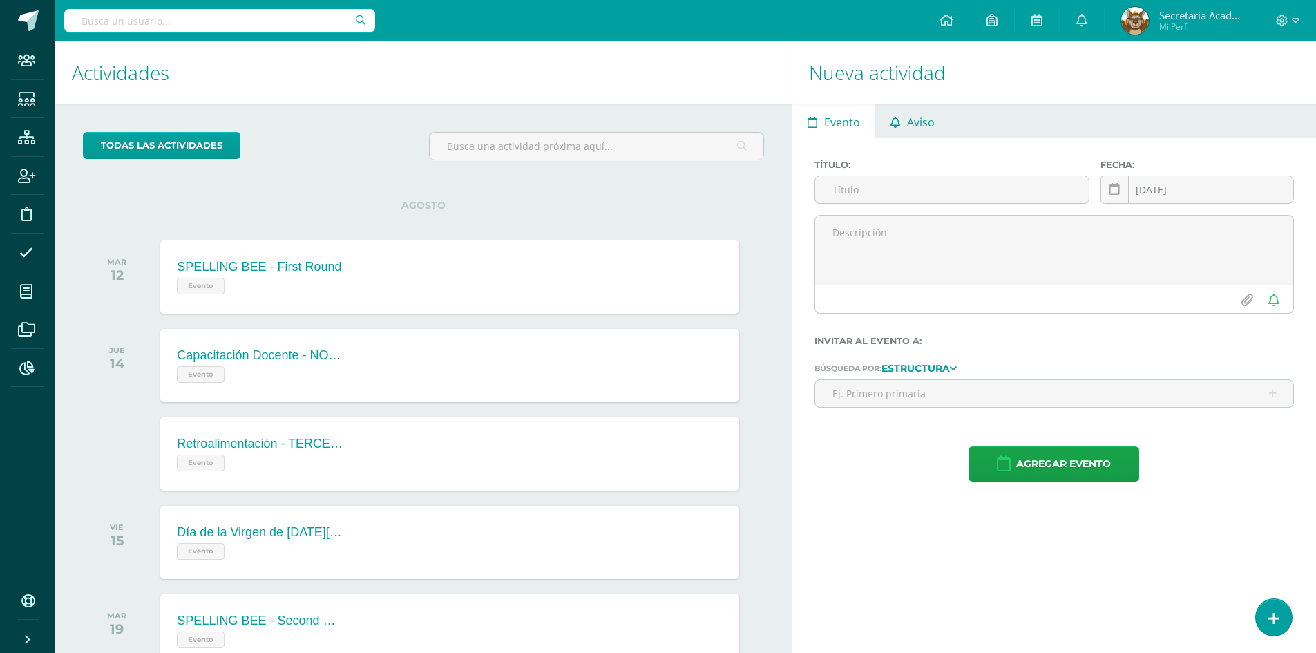
click at [926, 126] on span "Aviso" at bounding box center [921, 122] width 28 height 33
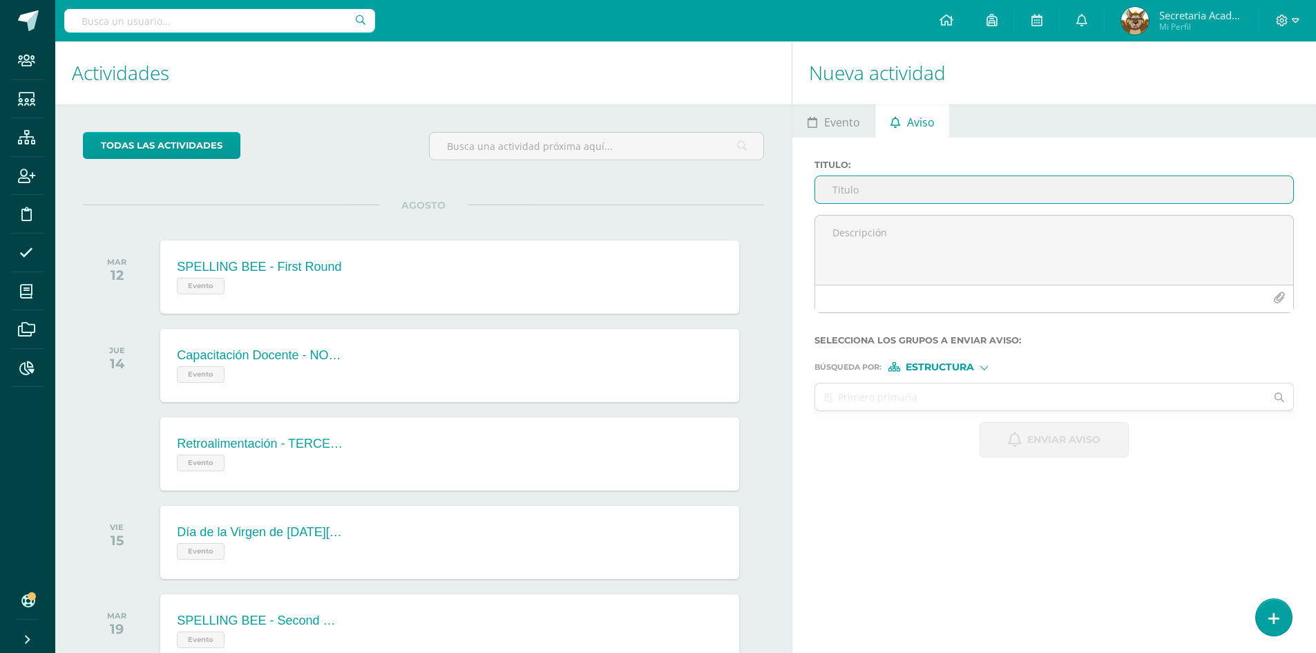
click at [907, 191] on input "Titulo :" at bounding box center [1054, 189] width 478 height 27
click at [966, 199] on input "Titulo :" at bounding box center [1054, 189] width 478 height 27
click at [863, 182] on input "Titulo :" at bounding box center [1054, 189] width 478 height 27
type input "i"
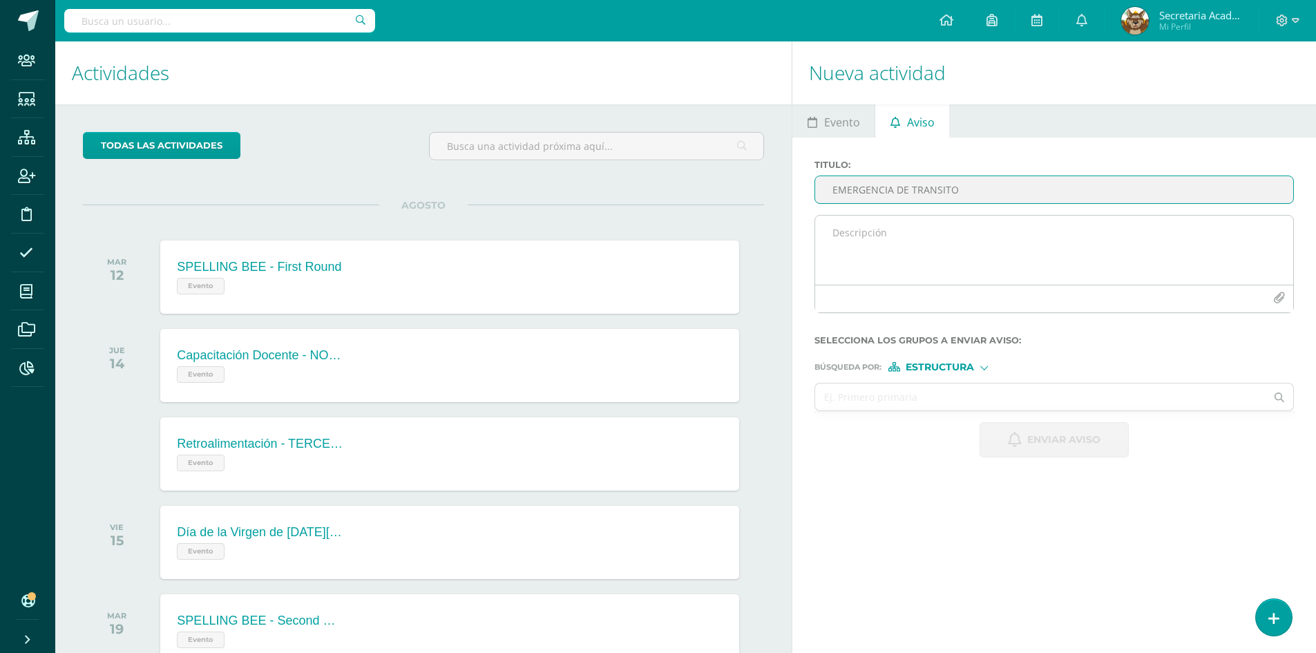
type input "EMERGENCIA DE TRANSITO"
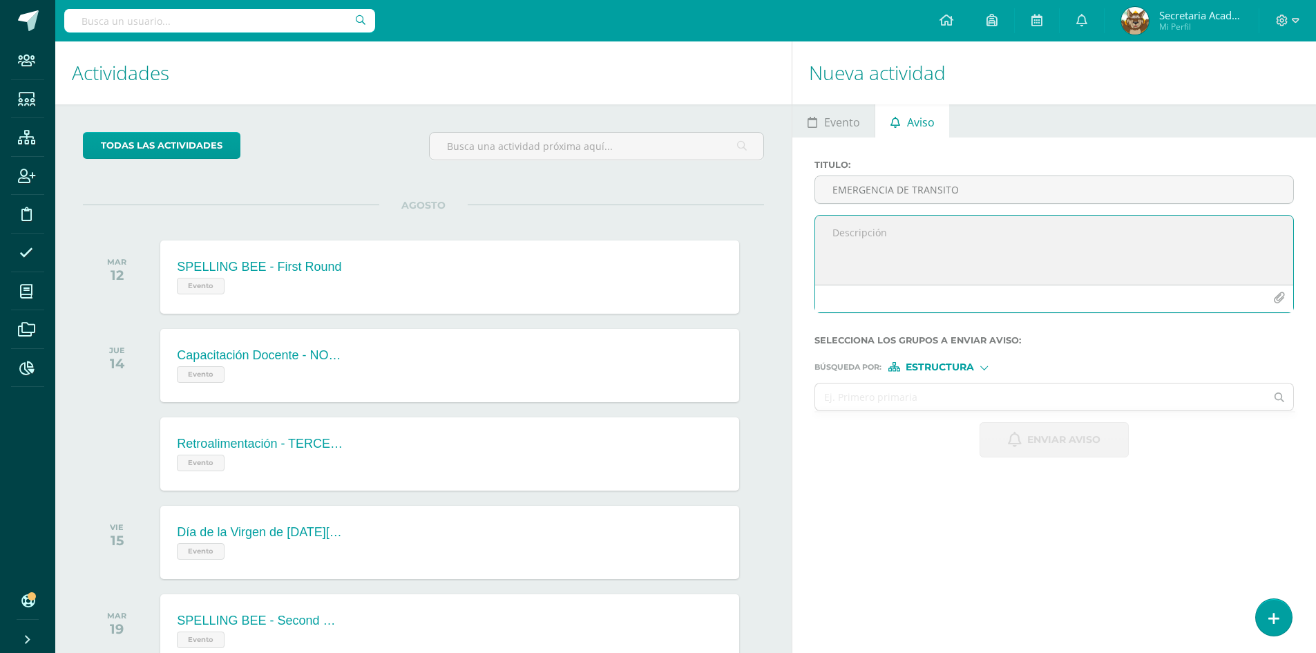
click at [856, 233] on textarea at bounding box center [1054, 250] width 478 height 69
click at [993, 231] on textarea "Buen día estimados padres de famiia Les coment" at bounding box center [1054, 250] width 478 height 69
click at [953, 271] on textarea "Buen día estimados padres de familia Les coment" at bounding box center [1054, 250] width 478 height 69
drag, startPoint x: 833, startPoint y: 231, endPoint x: 1026, endPoint y: 260, distance: 195.0
click at [1026, 260] on textarea "Buen día estimados padres de familia Les comentamos que el transito en carret" at bounding box center [1054, 250] width 478 height 69
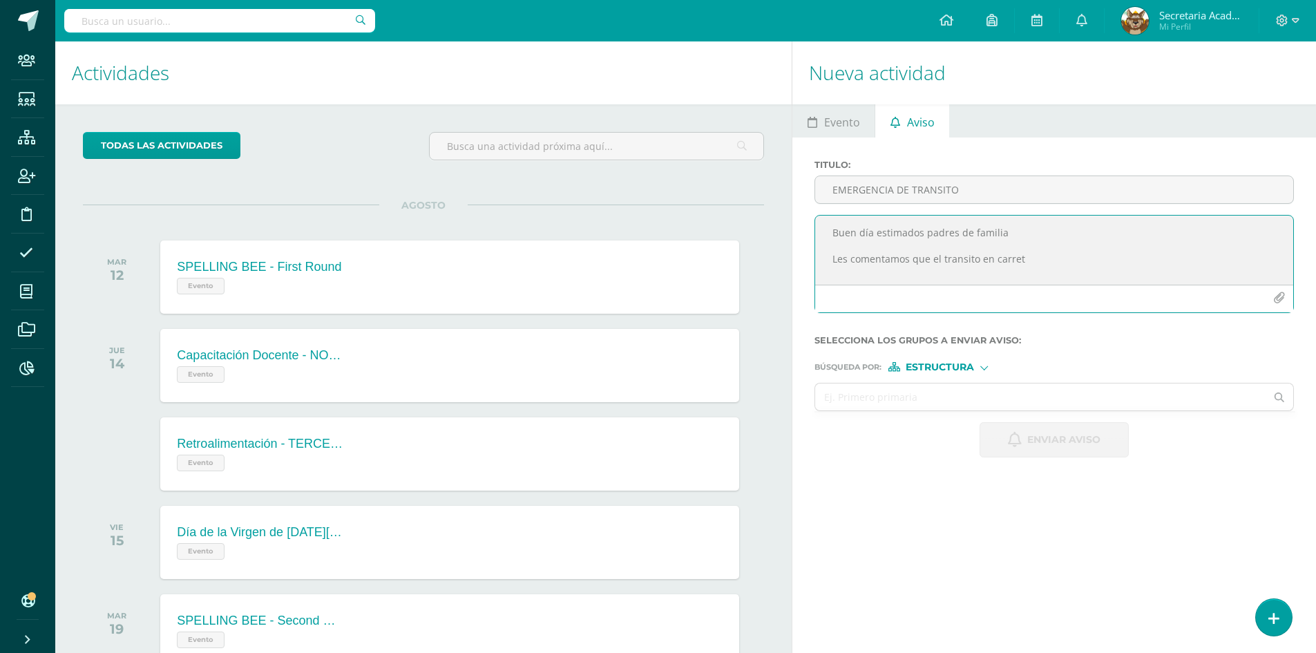
paste textarea ", estimados padres de familia: Debido al tránsito pesado ocasionado por inciden…"
type textarea "Buen día, estimados padres de familia: Debido al tránsito pesado ocasionado por…"
click at [895, 192] on input "EMERGENCIA DE TRANSITO" at bounding box center [1054, 189] width 478 height 27
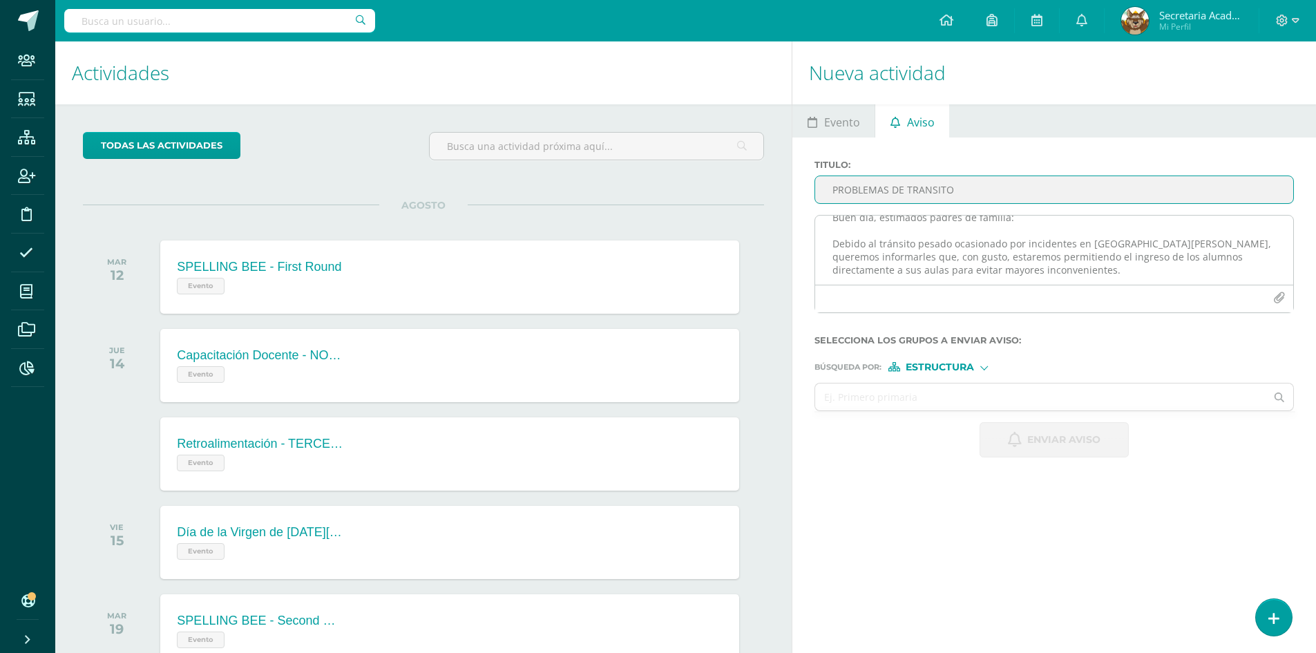
scroll to position [17, 0]
type input "PROBLEMAS DE TRANSITO"
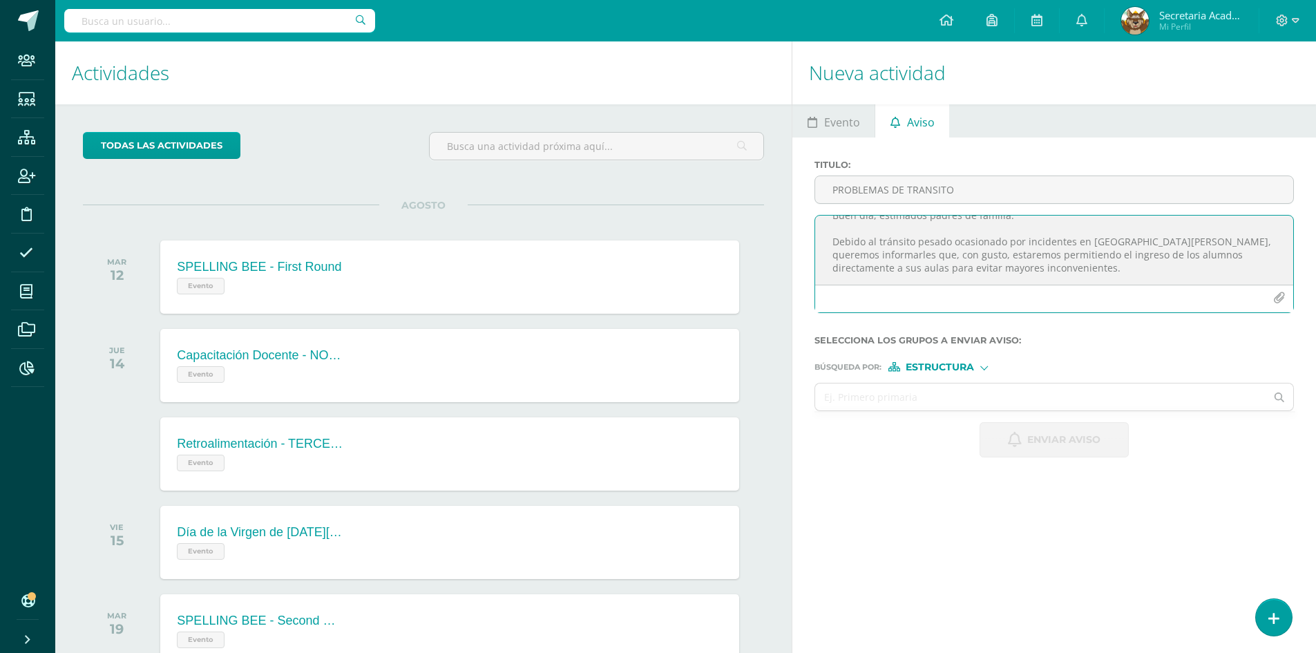
click at [1050, 270] on textarea "Buen día, estimados padres de familia: Debido al tránsito pesado ocasionado por…" at bounding box center [1054, 250] width 478 height 69
type textarea "Buen día, estimados padres de familia: Debido al tránsito pesado ocasionado por…"
click at [953, 371] on span "Estructura" at bounding box center [940, 367] width 68 height 8
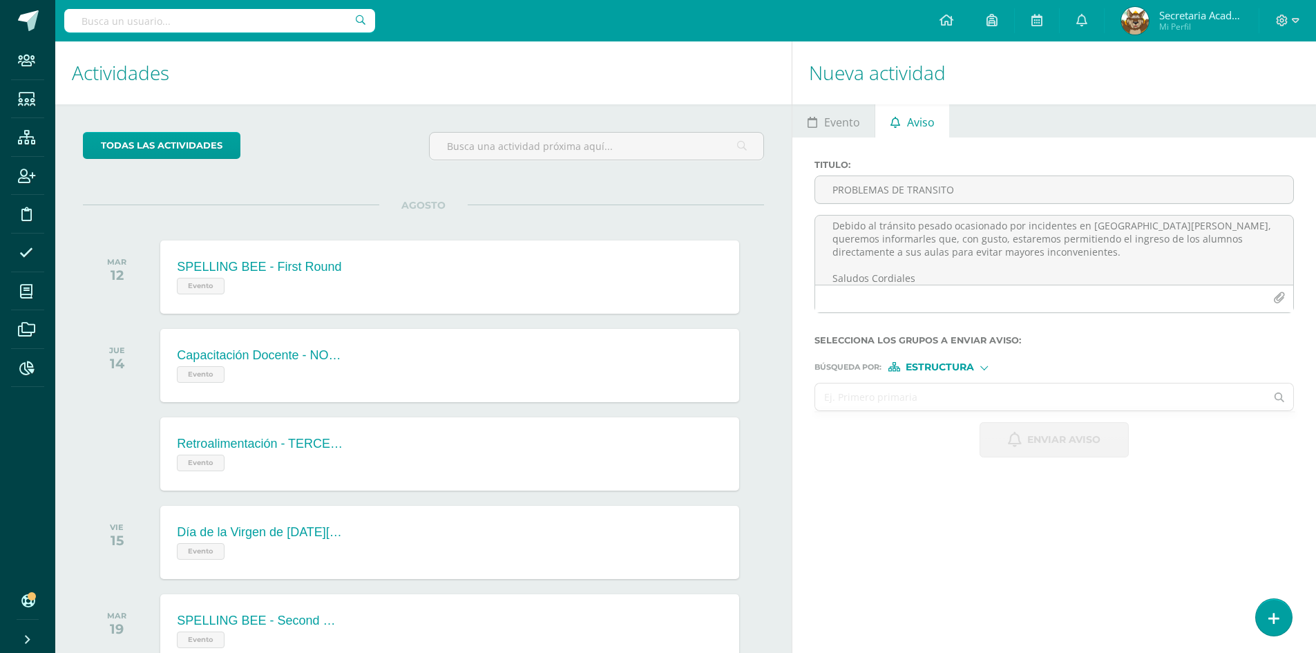
click at [849, 405] on input "text" at bounding box center [1040, 396] width 450 height 27
type input "preprima"
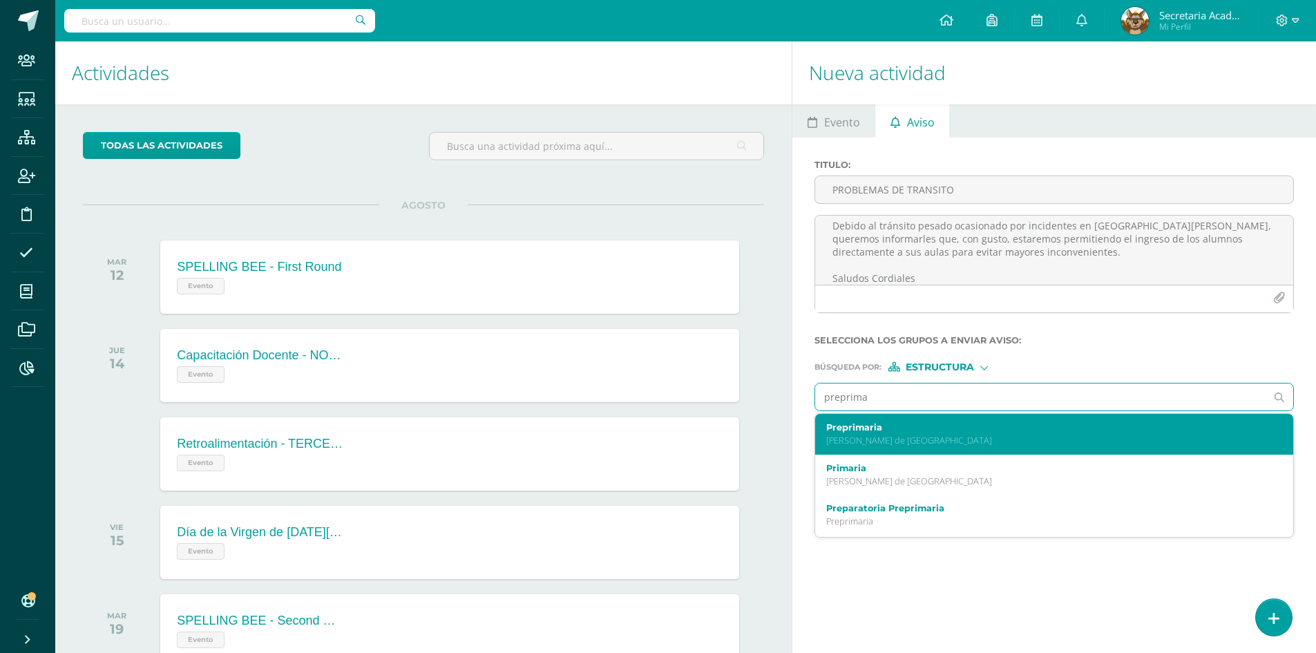
click at [916, 433] on div "Preprimaria Valles de Vista Hermosa" at bounding box center [1044, 434] width 436 height 24
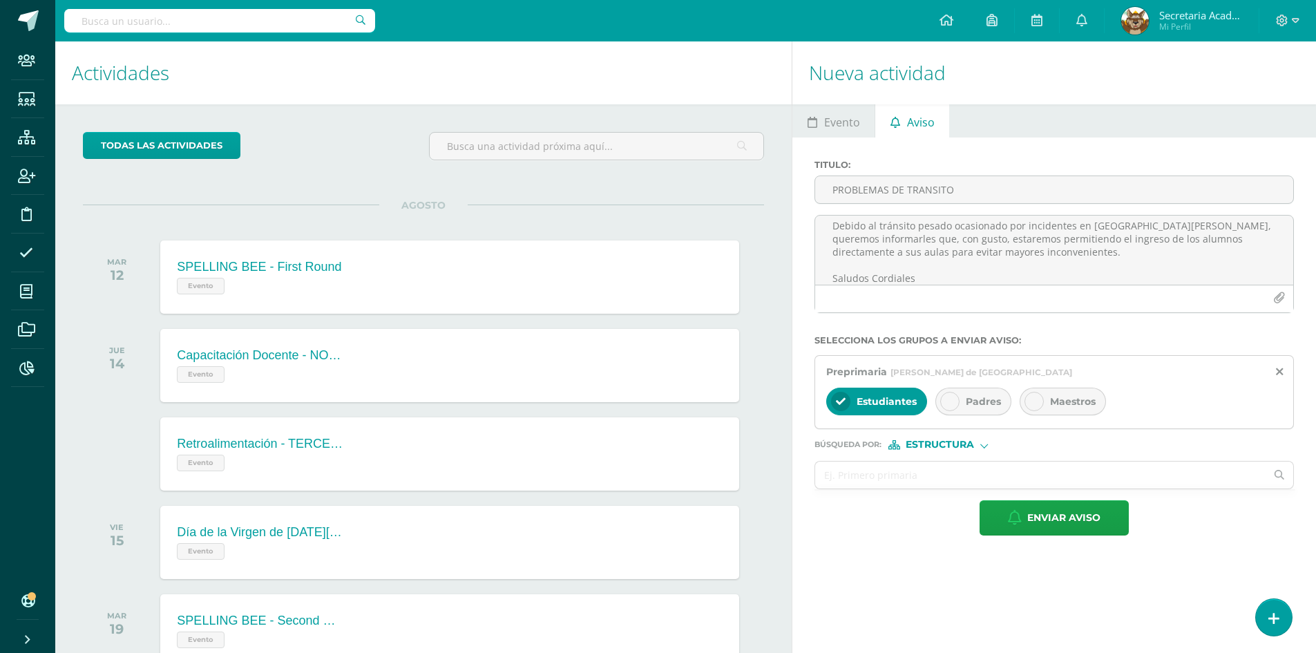
click at [957, 394] on div "Padres" at bounding box center [973, 402] width 76 height 28
click at [1033, 405] on icon at bounding box center [1034, 401] width 10 height 10
click at [868, 477] on input "text" at bounding box center [1040, 474] width 450 height 27
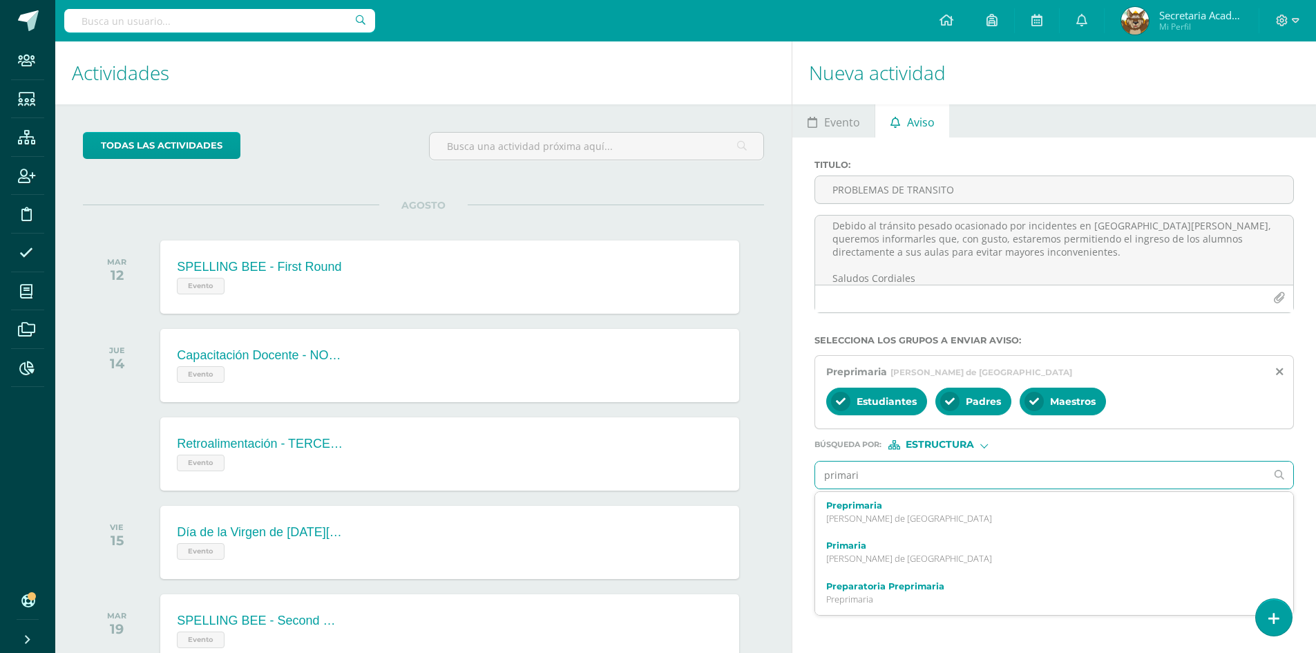
type input "primaria"
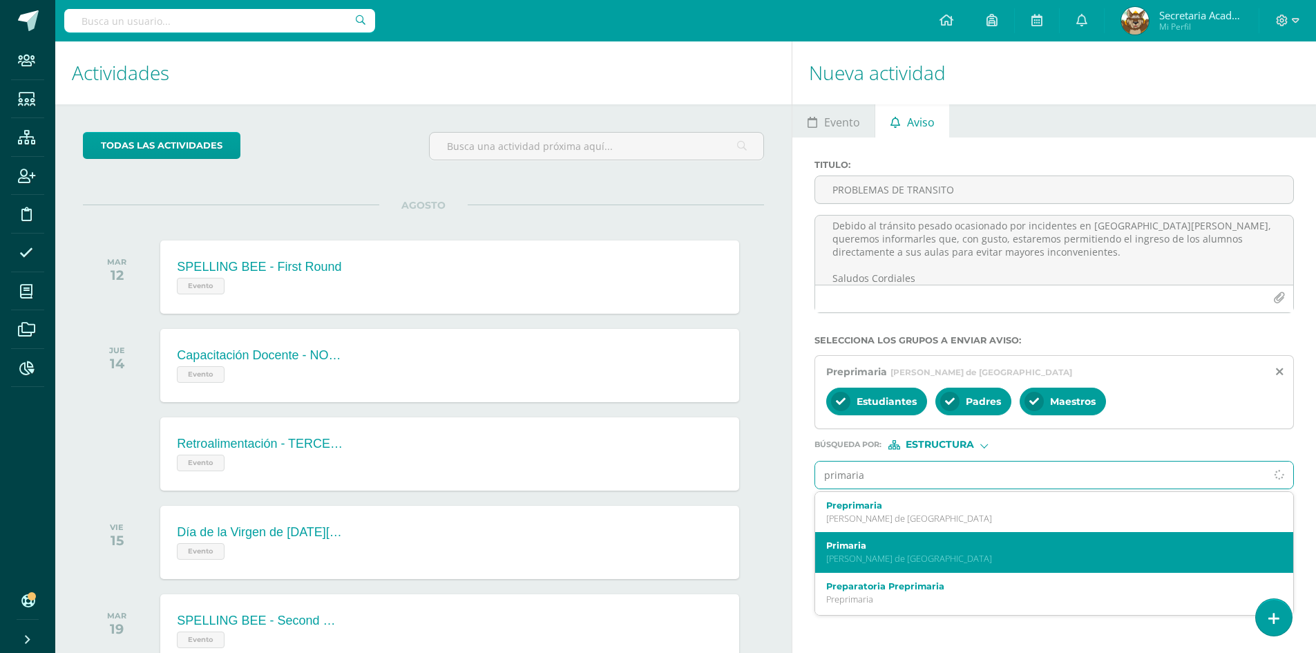
click at [884, 548] on label "Primaria" at bounding box center [1044, 545] width 436 height 10
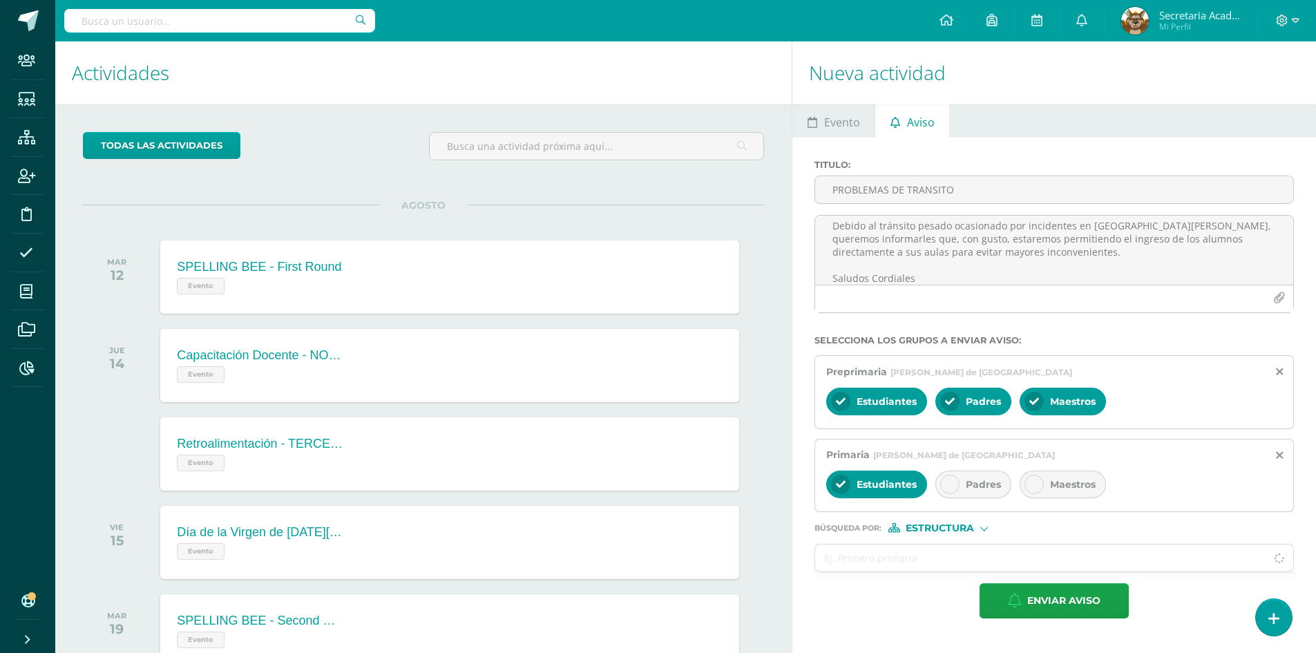
click at [955, 486] on div at bounding box center [949, 484] width 19 height 19
click at [1052, 484] on span "Maestros" at bounding box center [1073, 484] width 46 height 12
click at [915, 556] on input "text" at bounding box center [1040, 557] width 450 height 27
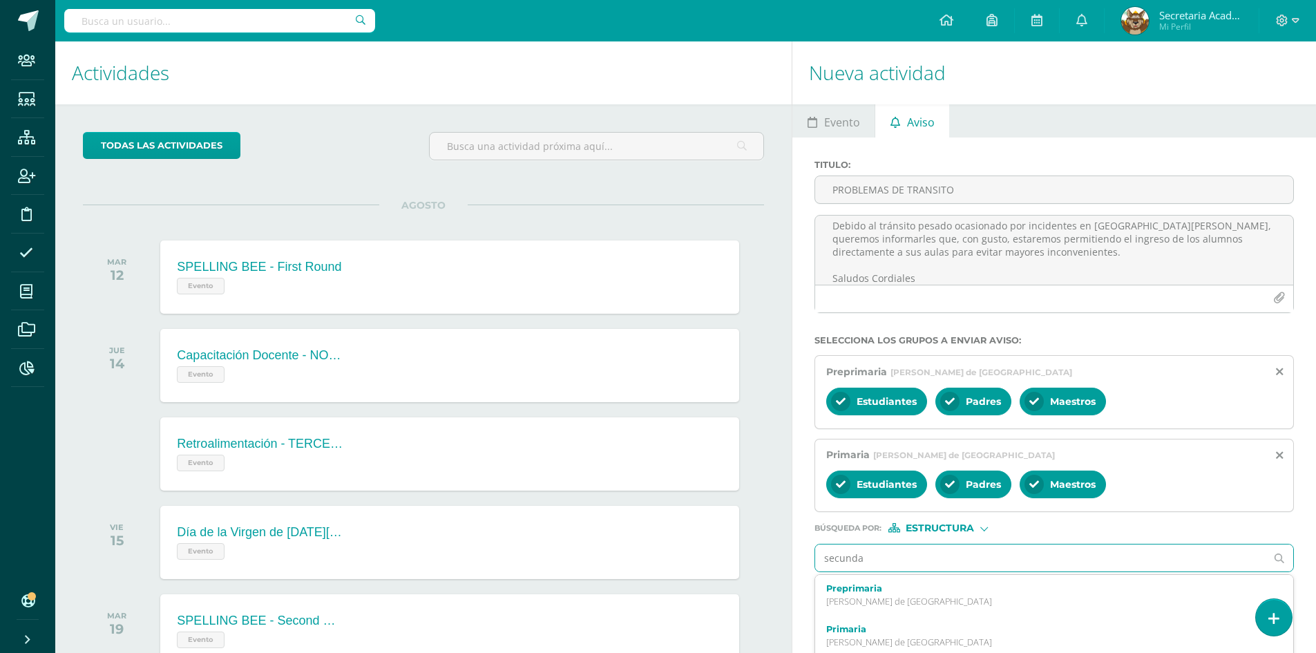
type input "secundar"
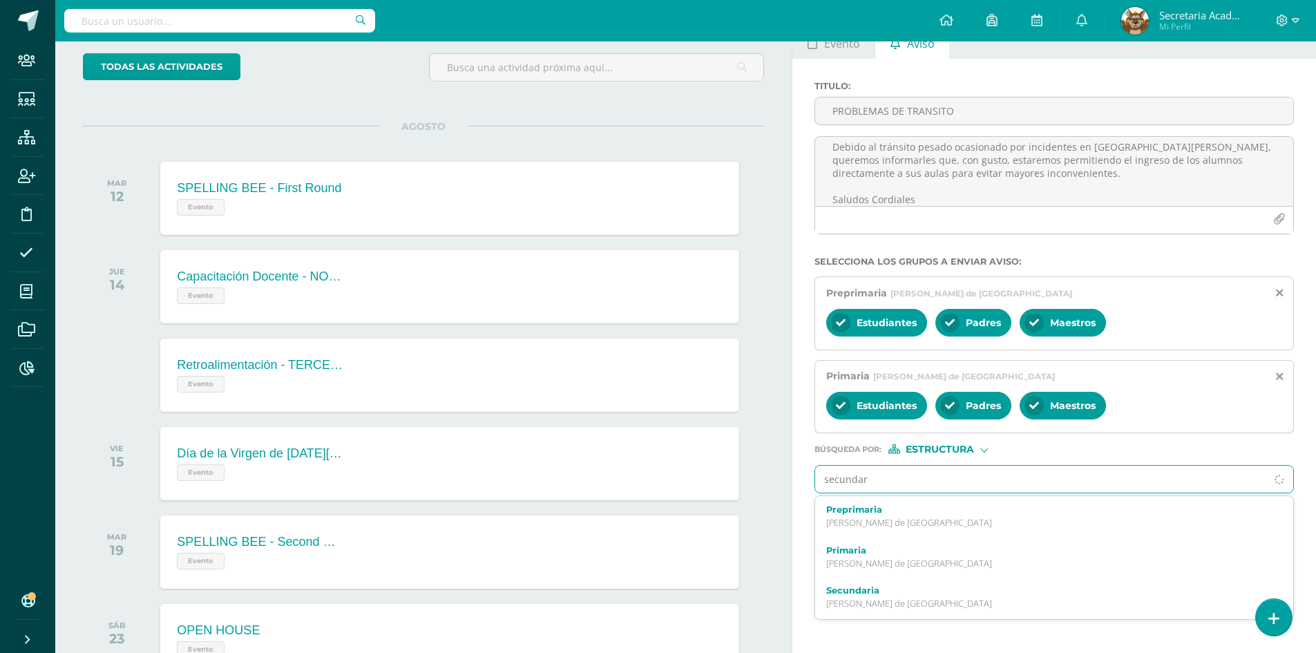
scroll to position [138, 0]
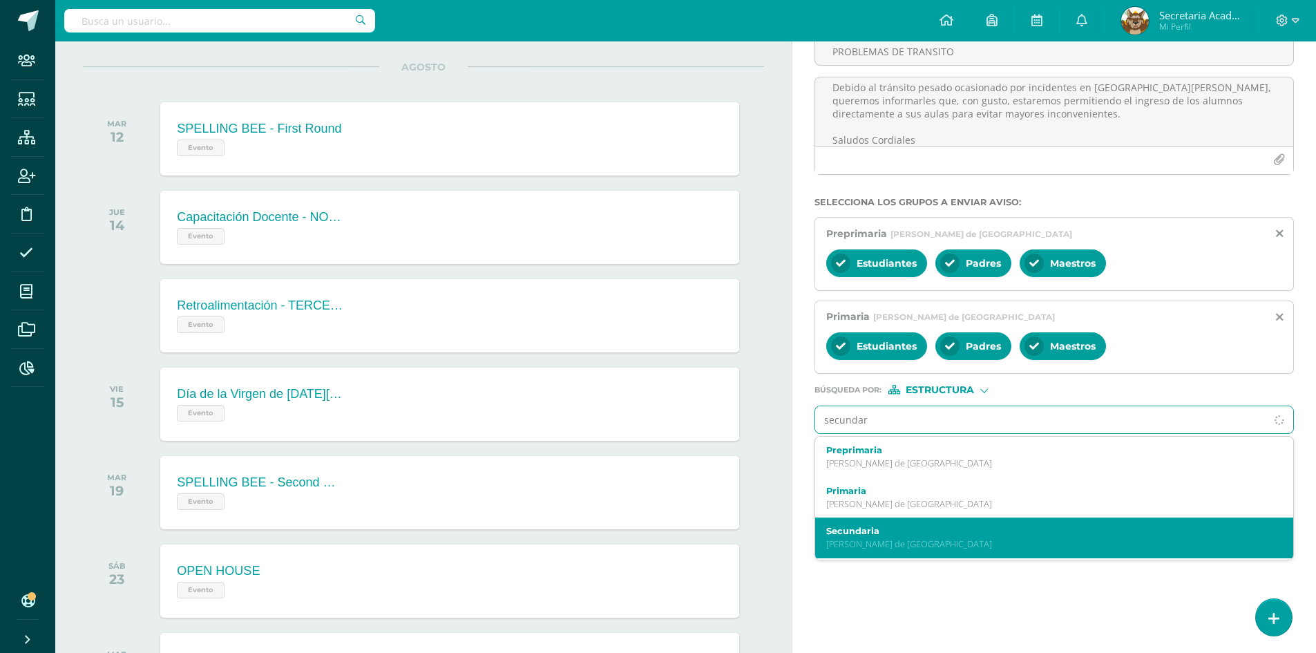
click at [935, 528] on label "Secundaria" at bounding box center [1044, 531] width 436 height 10
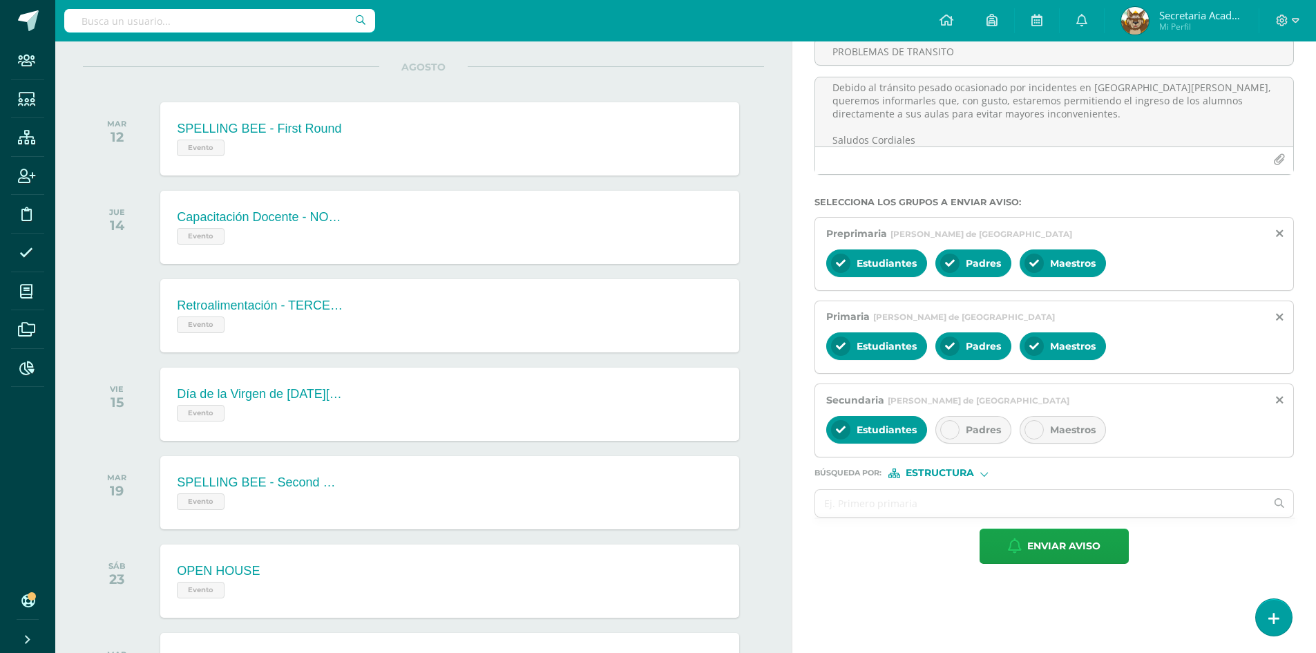
click at [942, 431] on div at bounding box center [949, 429] width 19 height 19
click at [1042, 418] on div "Maestros" at bounding box center [1063, 430] width 86 height 28
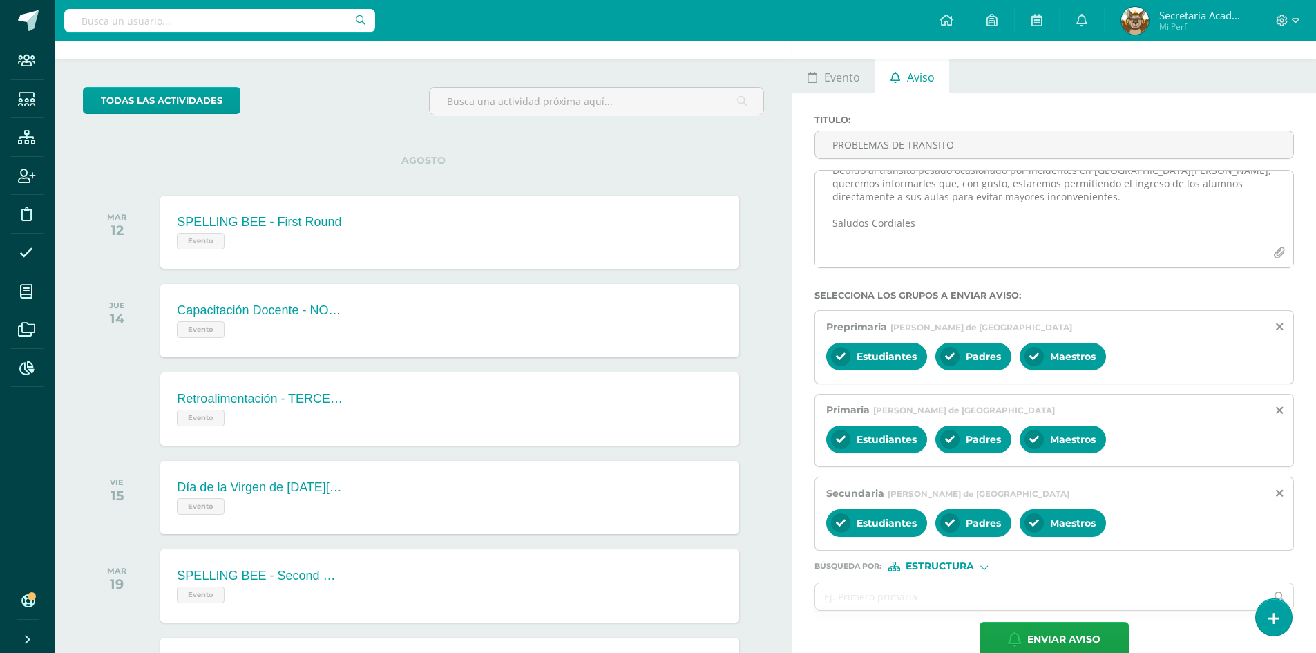
scroll to position [69, 0]
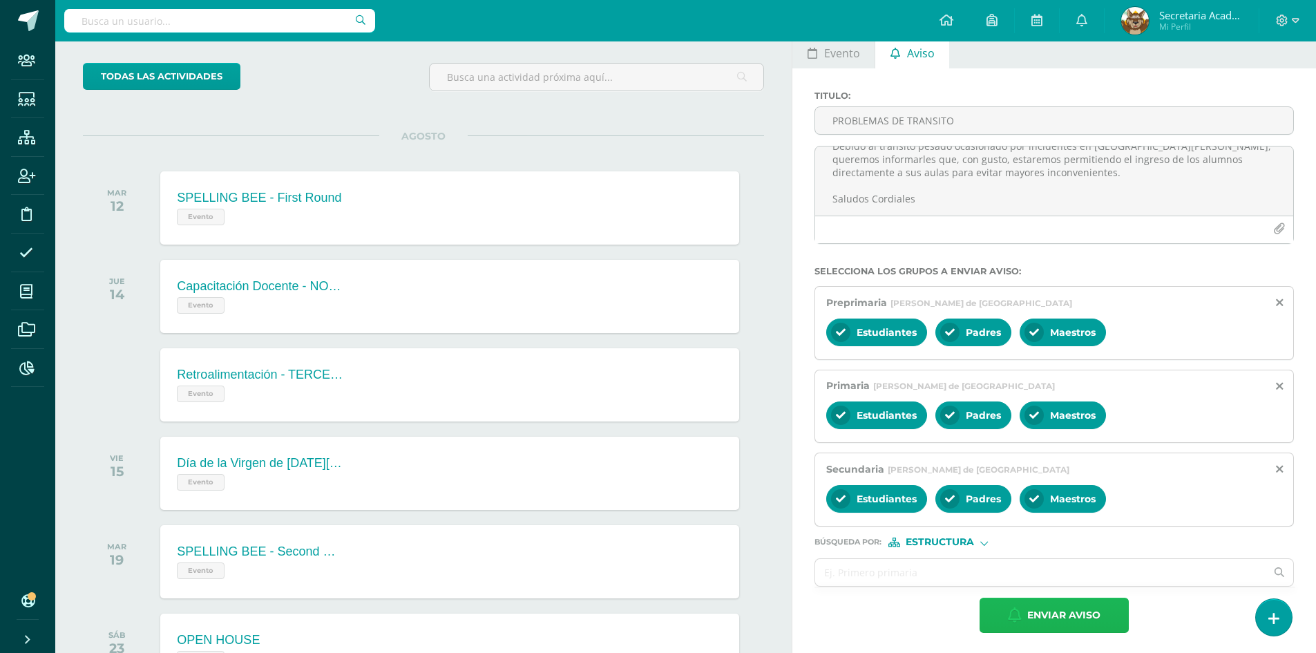
click at [1052, 615] on span "Enviar aviso" at bounding box center [1063, 615] width 73 height 34
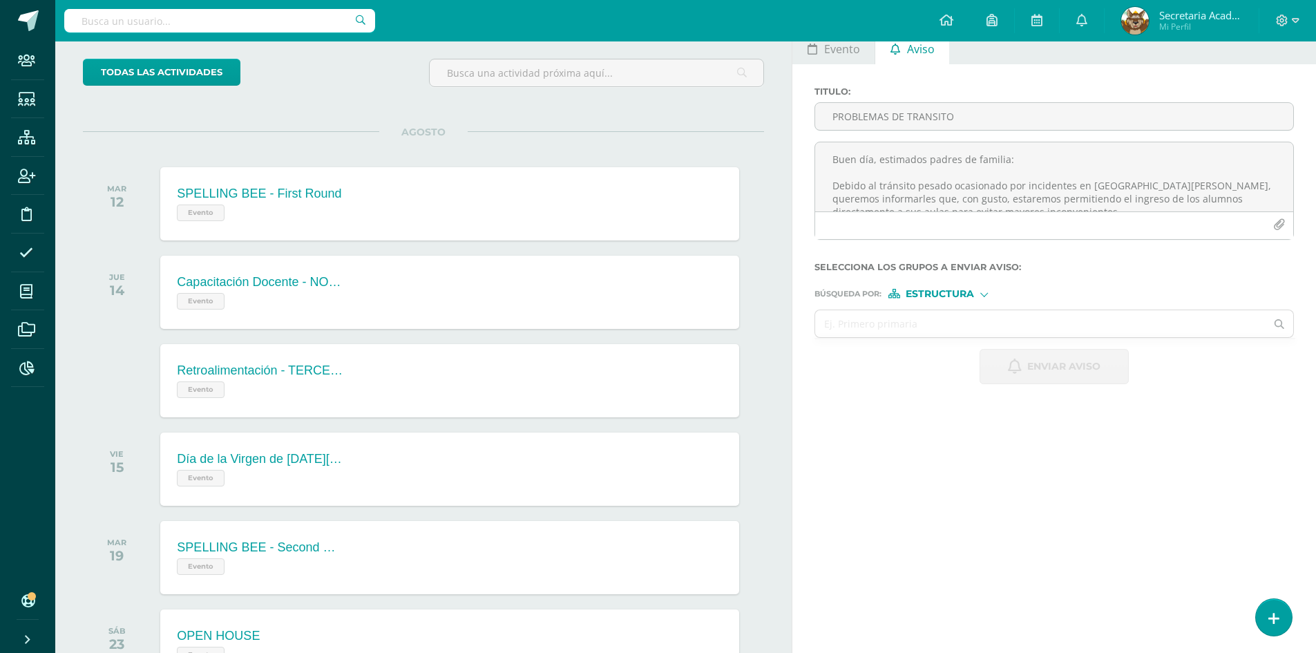
scroll to position [0, 0]
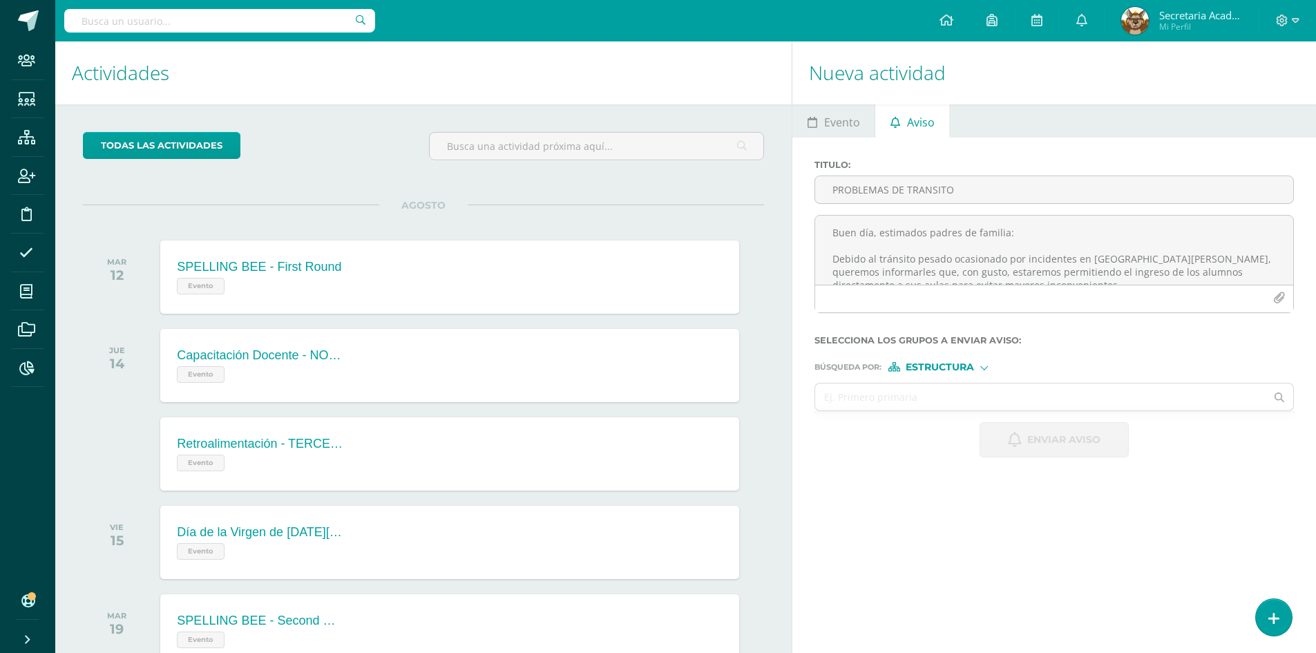
drag, startPoint x: 27, startPoint y: 255, endPoint x: 693, endPoint y: 505, distance: 711.3
click at [27, 255] on icon at bounding box center [26, 253] width 14 height 14
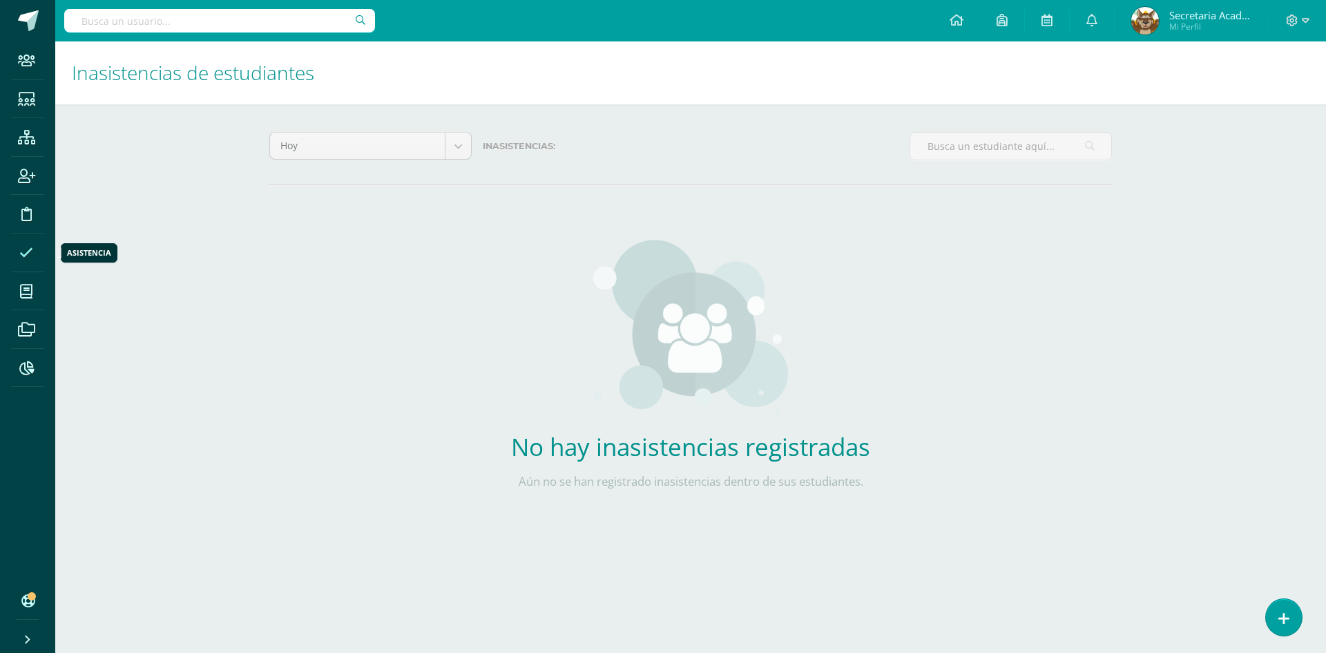
click at [24, 250] on icon at bounding box center [26, 253] width 14 height 14
